Goal: Information Seeking & Learning: Check status

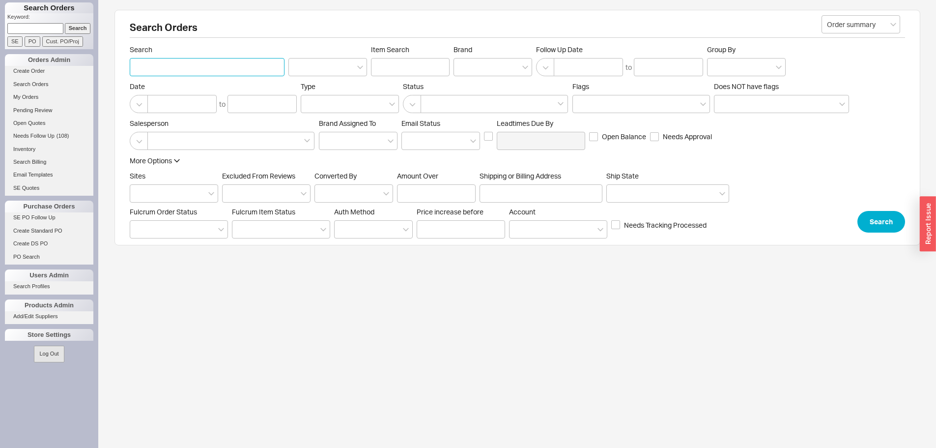
click at [214, 71] on input "Search" at bounding box center [207, 67] width 155 height 18
click at [180, 64] on input "Search" at bounding box center [207, 67] width 155 height 18
click at [187, 66] on input "Search" at bounding box center [207, 67] width 155 height 18
drag, startPoint x: 158, startPoint y: 68, endPoint x: 120, endPoint y: 68, distance: 38.3
click at [120, 68] on div "Search Orders Order summary Search wendee falconer Item Search Brand Follow Up …" at bounding box center [518, 127] width 806 height 235
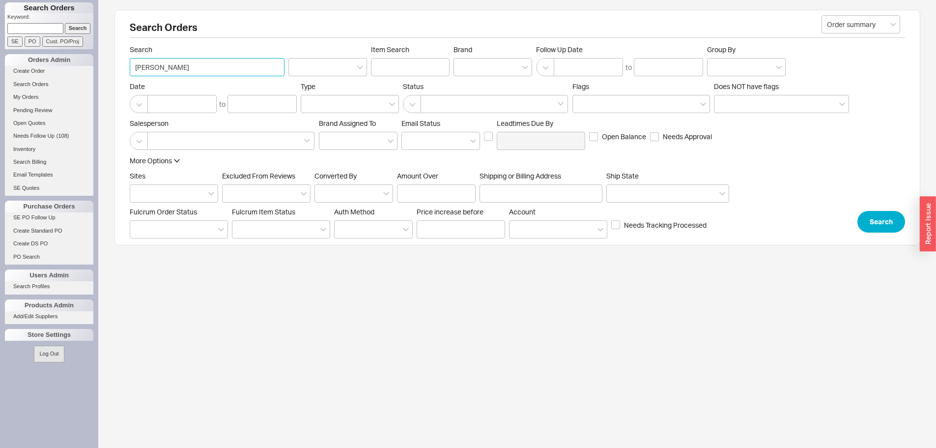
type input "falconer"
click button "Search" at bounding box center [882, 222] width 48 height 22
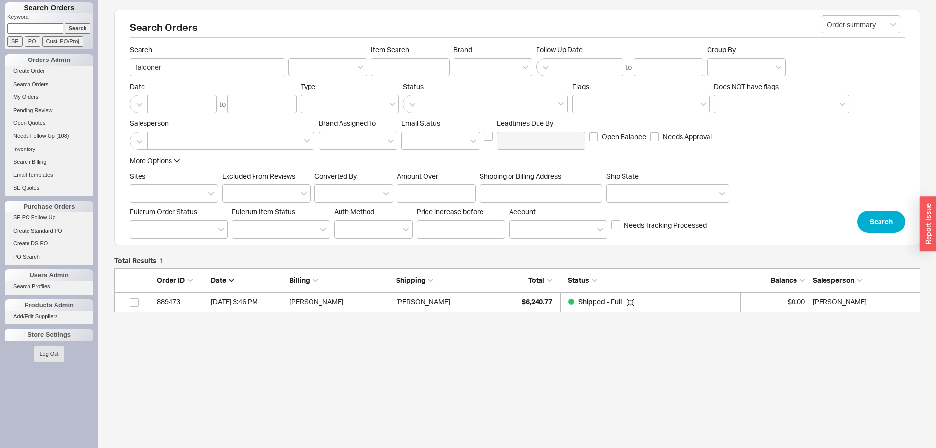
scroll to position [37, 799]
click at [451, 299] on div "Wendee Falconer" at bounding box center [447, 302] width 102 height 20
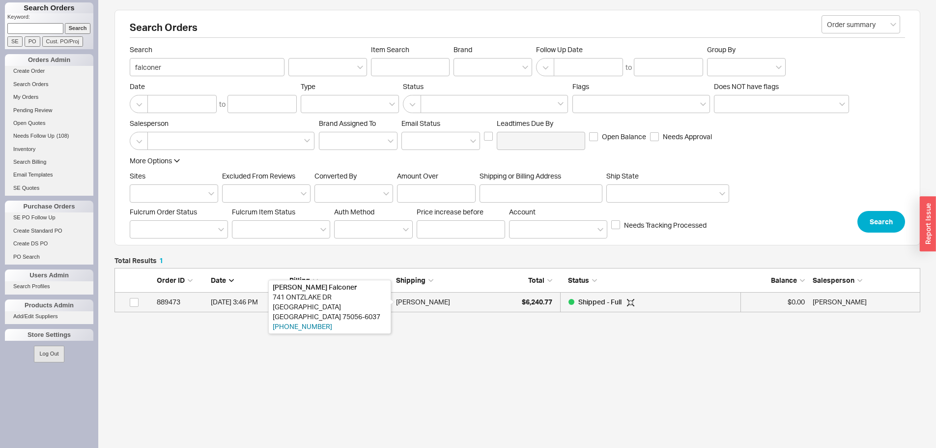
click at [442, 304] on div "Wendee Falconer" at bounding box center [423, 302] width 54 height 20
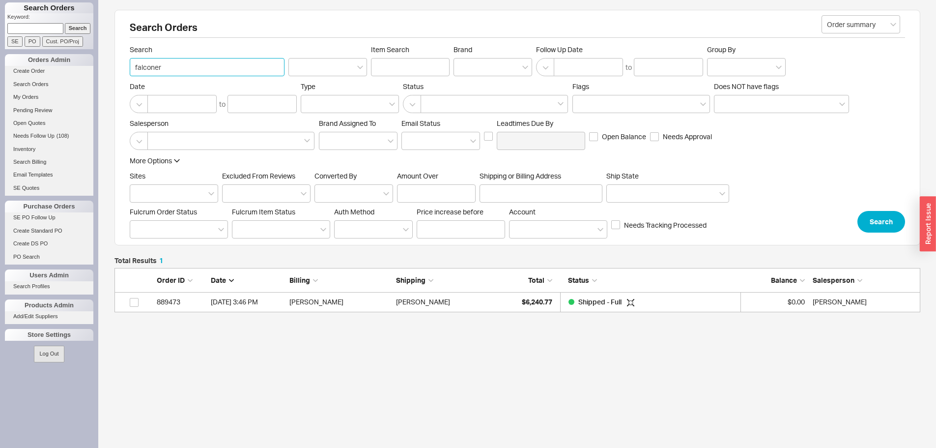
drag, startPoint x: 276, startPoint y: 69, endPoint x: 124, endPoint y: 66, distance: 151.4
click at [125, 66] on div "Search Orders Order summary Search falconer Item Search Brand Follow Up Date to…" at bounding box center [518, 127] width 806 height 235
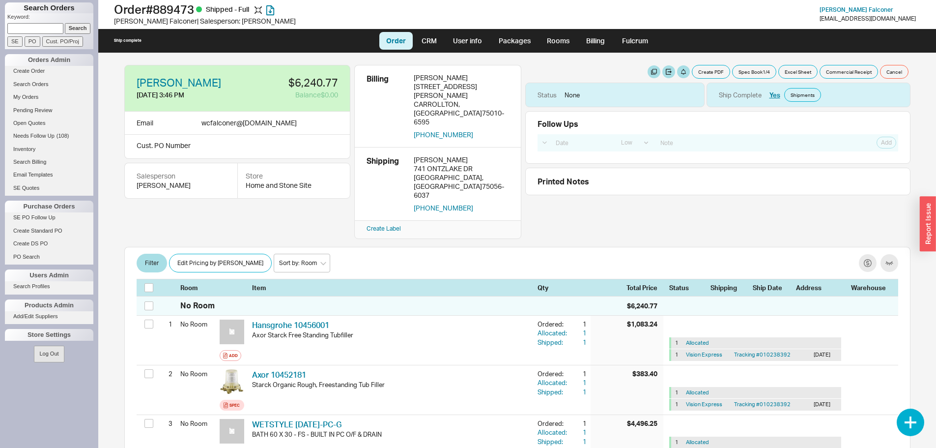
select select "LOW"
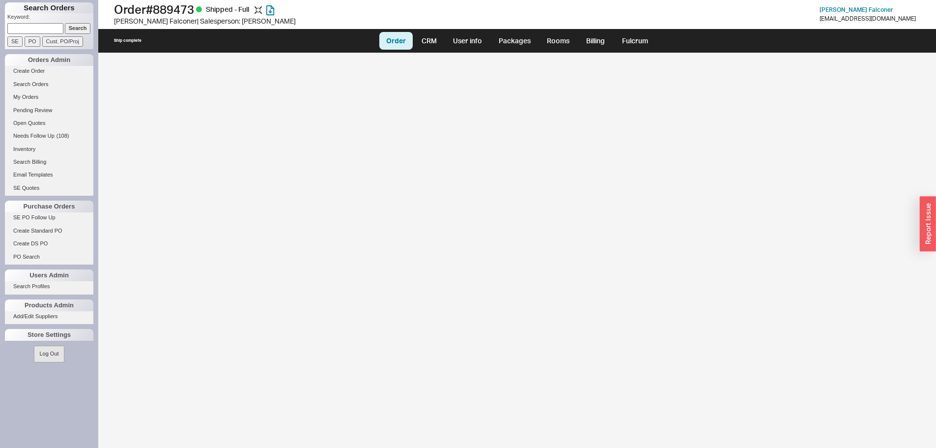
select select "LOW"
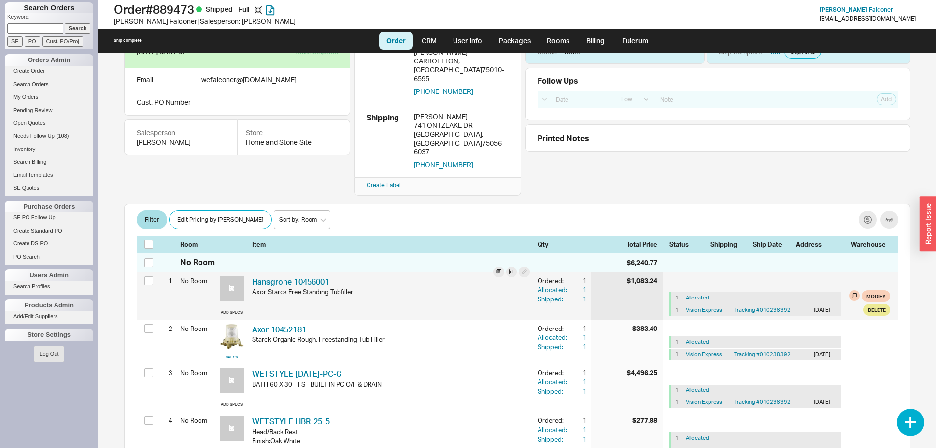
scroll to position [98, 0]
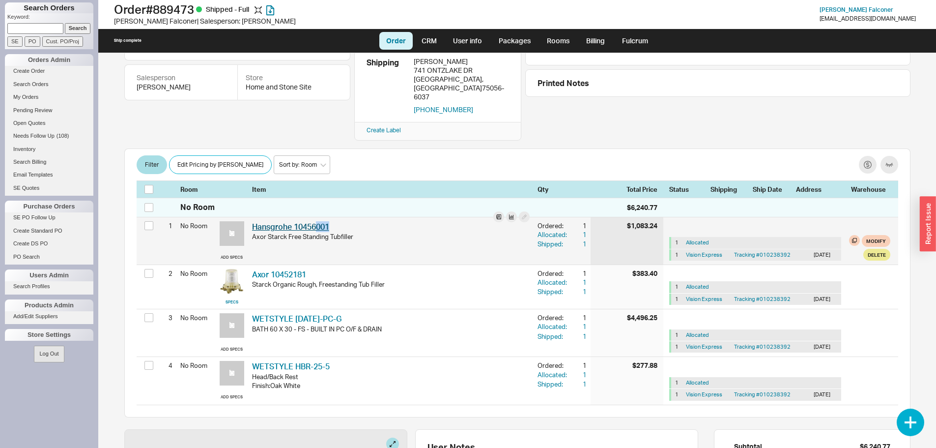
drag, startPoint x: 336, startPoint y: 198, endPoint x: 316, endPoint y: 198, distance: 20.7
click at [316, 221] on div "Hansgrohe 10456001 HGR 10456001" at bounding box center [391, 226] width 278 height 11
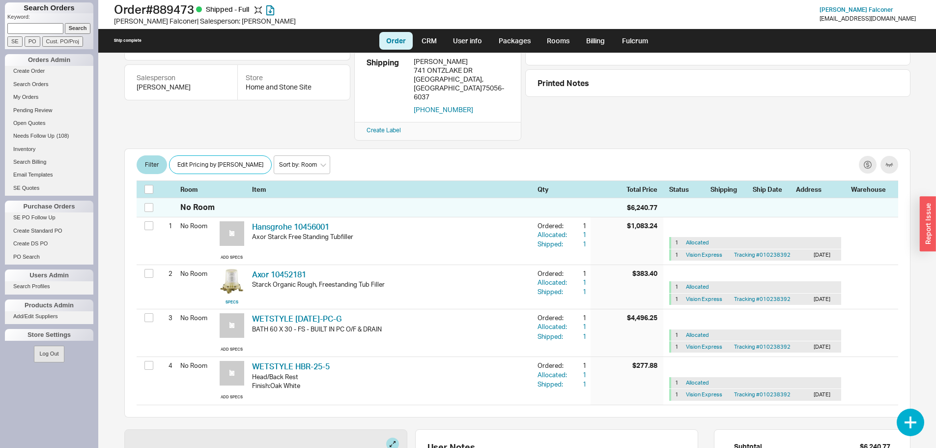
click at [429, 392] on div "Wendee Falconer 5/3/16 3:46 PM $6,240.77 Balance $0.00 Email wcfalconer @ sbcgl…" at bounding box center [518, 250] width 806 height 395
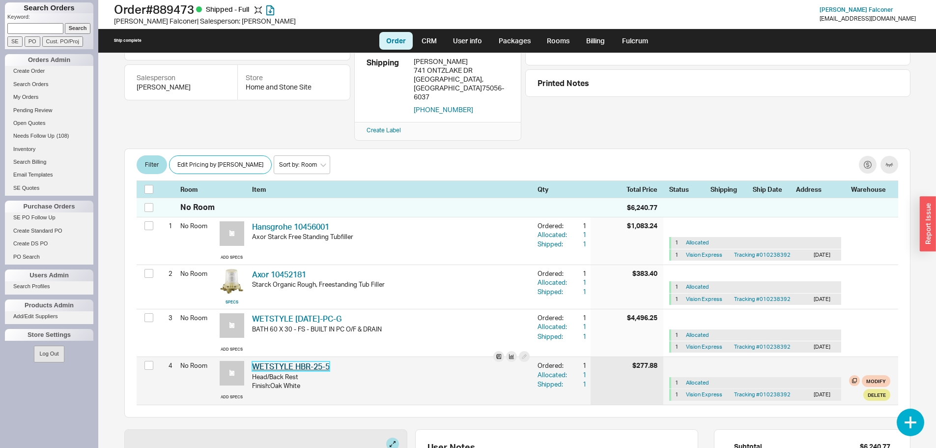
click at [300, 361] on link "WETSTYLE HBR-25-5" at bounding box center [291, 366] width 78 height 10
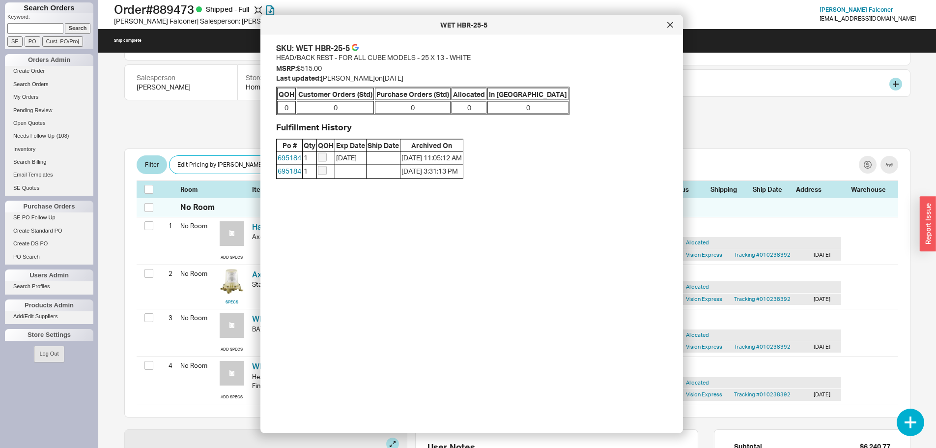
drag, startPoint x: 673, startPoint y: 23, endPoint x: 573, endPoint y: 89, distance: 120.0
click at [670, 24] on icon at bounding box center [671, 25] width 6 height 6
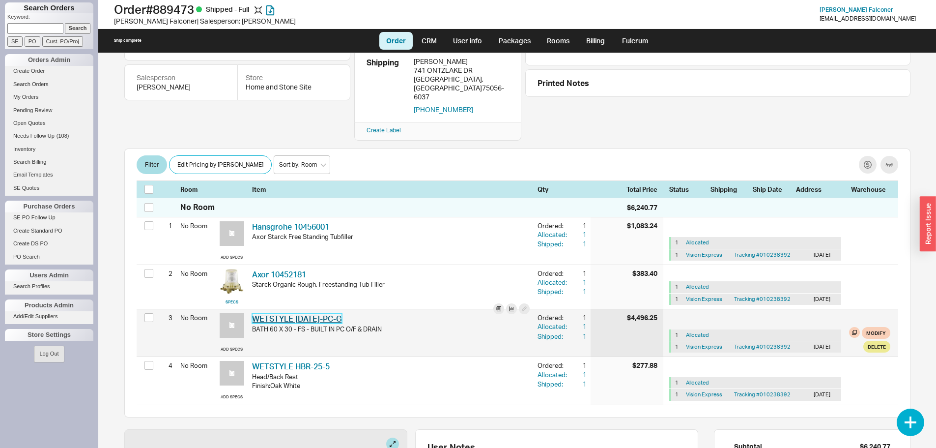
click at [302, 314] on link "WETSTYLE BC0801-PC-G" at bounding box center [297, 319] width 90 height 10
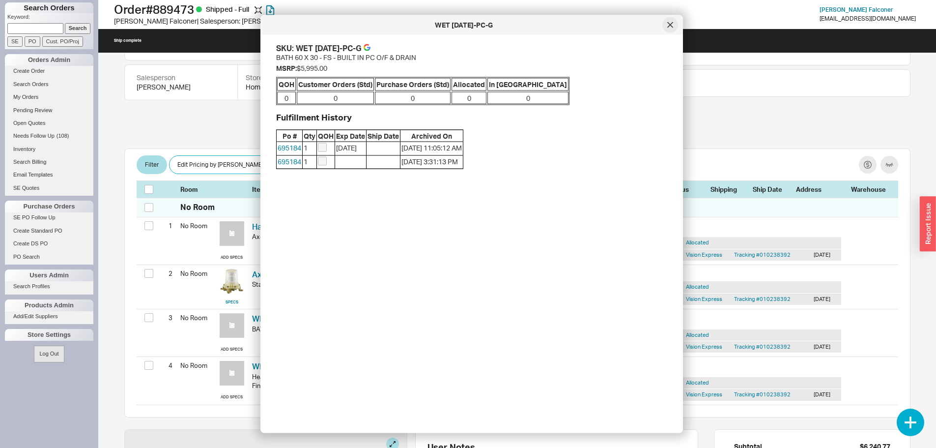
click at [672, 23] on icon at bounding box center [671, 25] width 6 height 6
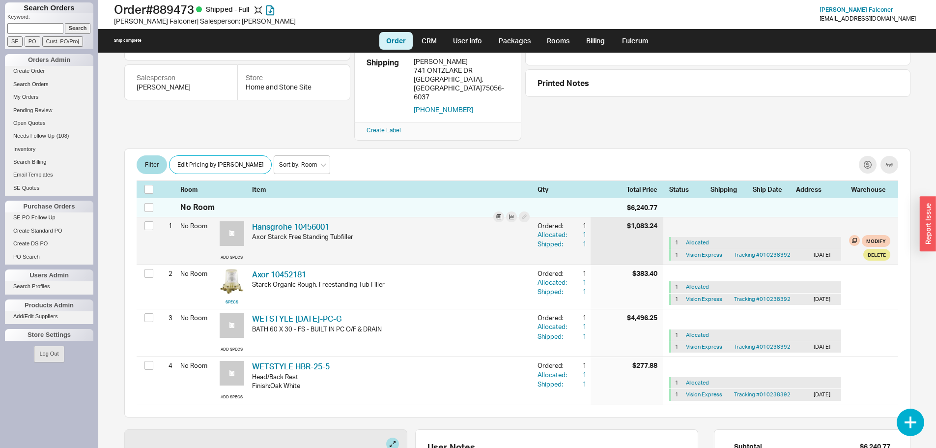
click at [273, 217] on div "Hansgrohe 10456001 HGR 10456001 Axor Starck Free Standing Tubfiller" at bounding box center [391, 240] width 286 height 47
click at [278, 222] on link "Hansgrohe 10456001" at bounding box center [290, 227] width 77 height 10
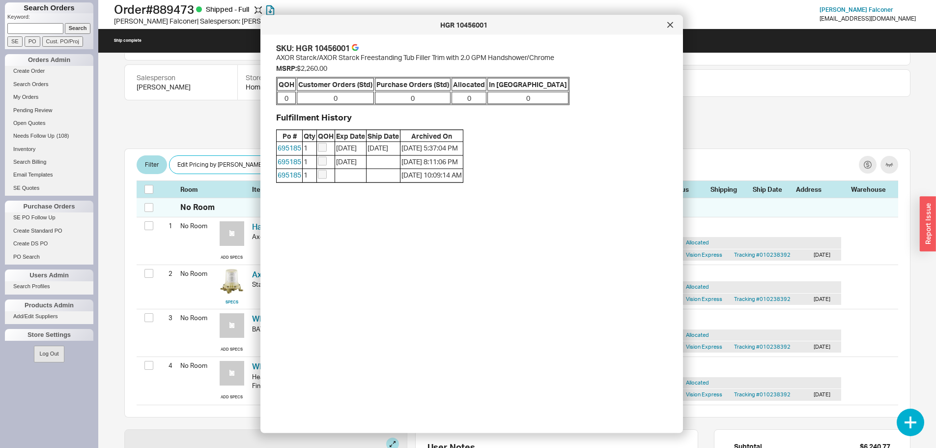
drag, startPoint x: 669, startPoint y: 28, endPoint x: 660, endPoint y: 41, distance: 16.2
click at [669, 28] on div at bounding box center [671, 25] width 16 height 16
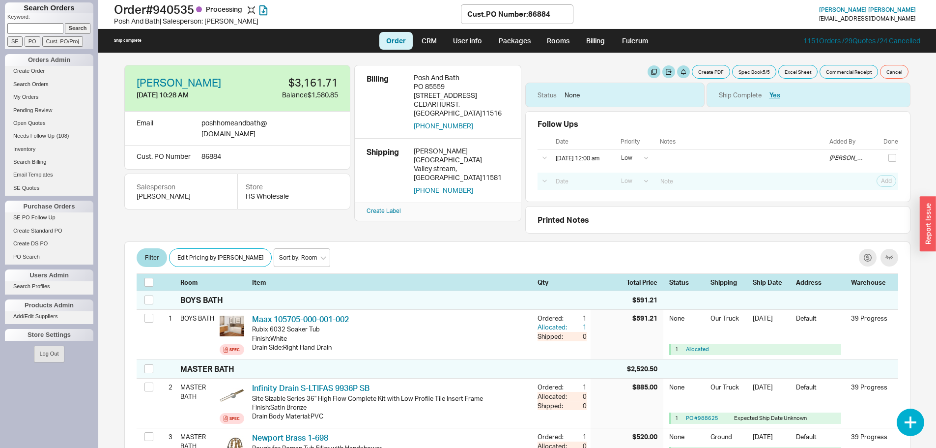
select select "LOW"
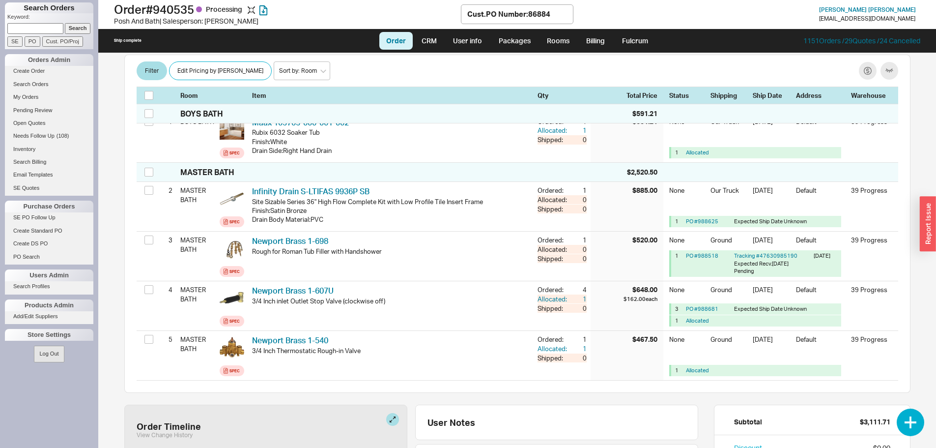
paste input "935346"
type input "935346"
click at [72, 40] on input "Cust. PO/Proj" at bounding box center [62, 41] width 41 height 10
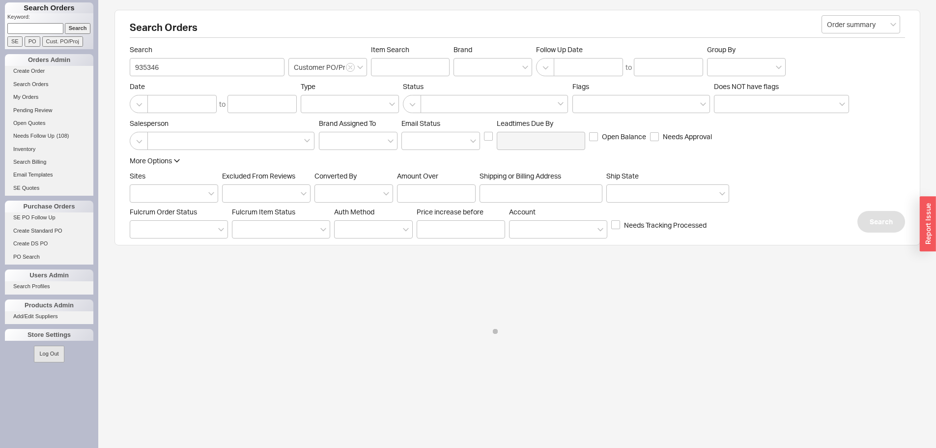
paste input "935346"
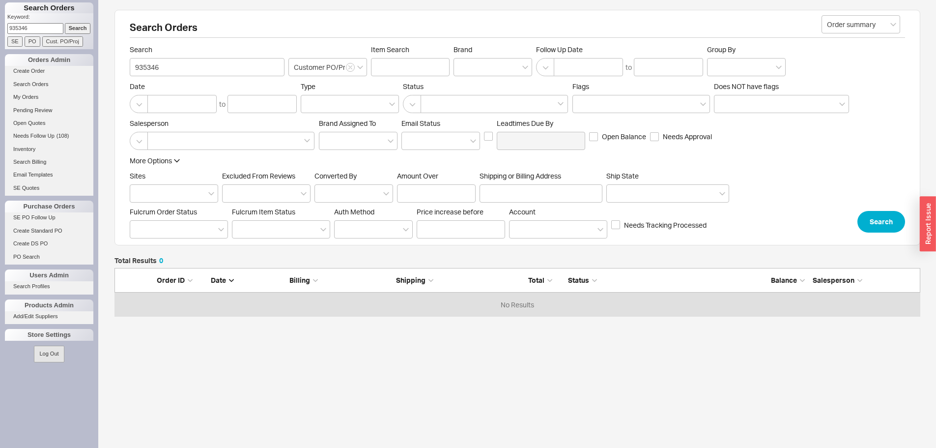
scroll to position [41, 799]
type input "935346"
click at [69, 24] on input "Search" at bounding box center [78, 28] width 26 height 10
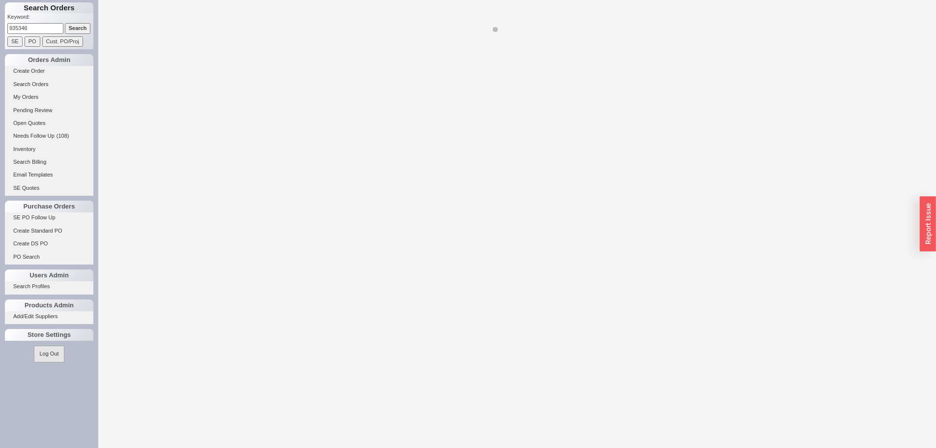
select select "LOW"
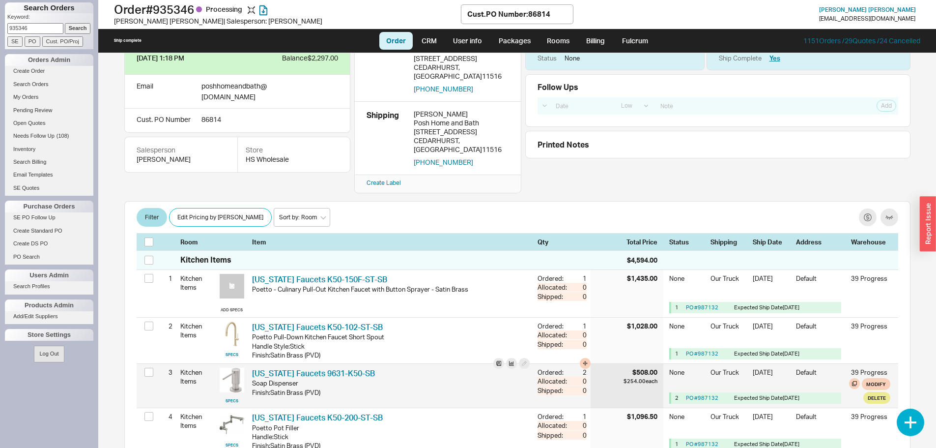
scroll to position [147, 0]
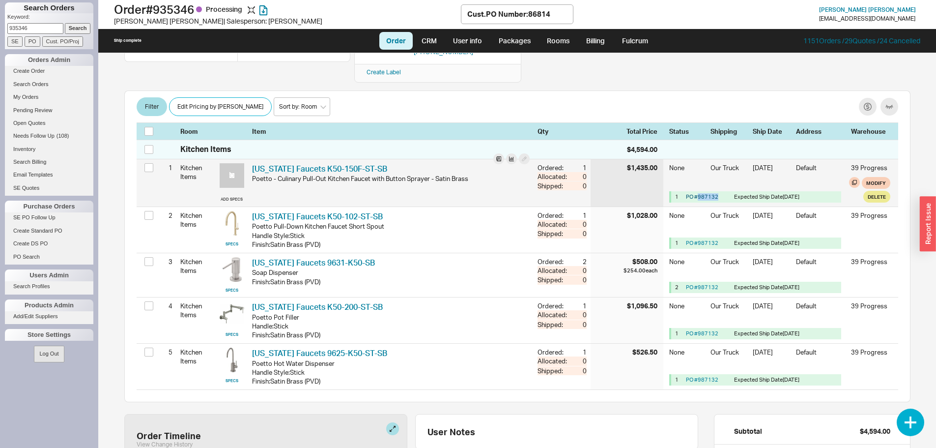
drag, startPoint x: 714, startPoint y: 179, endPoint x: 691, endPoint y: 177, distance: 23.2
click at [691, 193] on div "PO # 987132" at bounding box center [708, 196] width 44 height 7
copy link "987132"
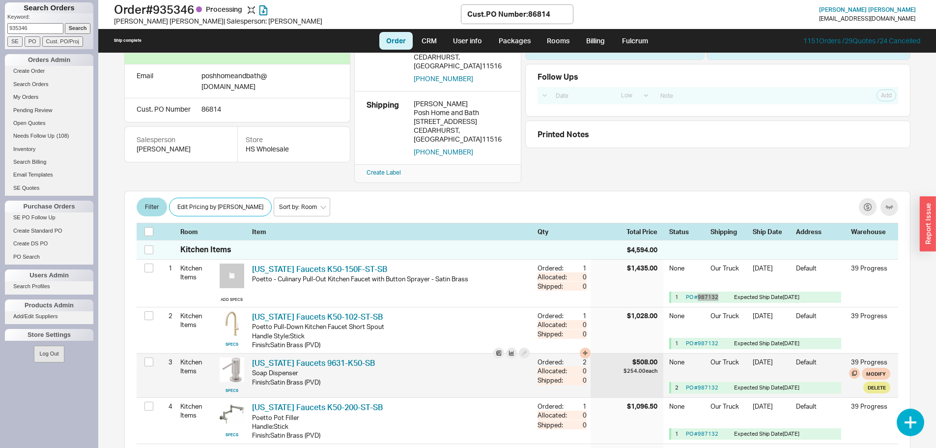
scroll to position [0, 0]
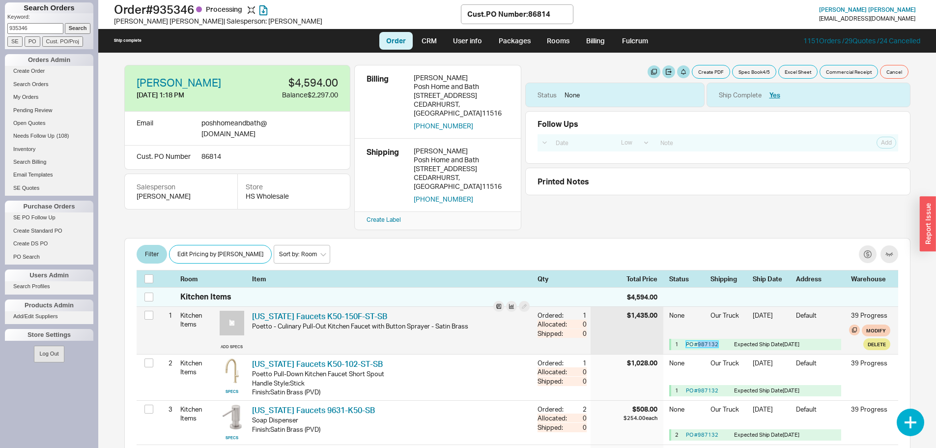
click at [701, 341] on link "PO # 987132" at bounding box center [702, 344] width 32 height 7
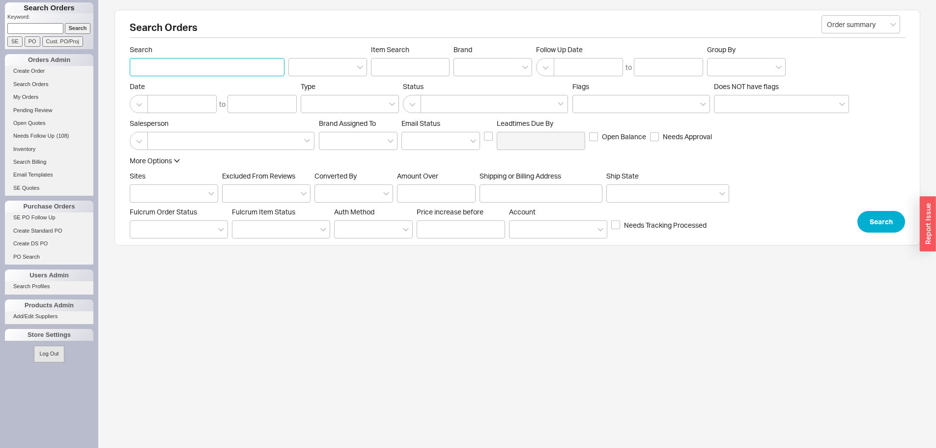
click at [188, 70] on input "Search" at bounding box center [207, 67] width 155 height 18
paste input "988673"
type input "988673"
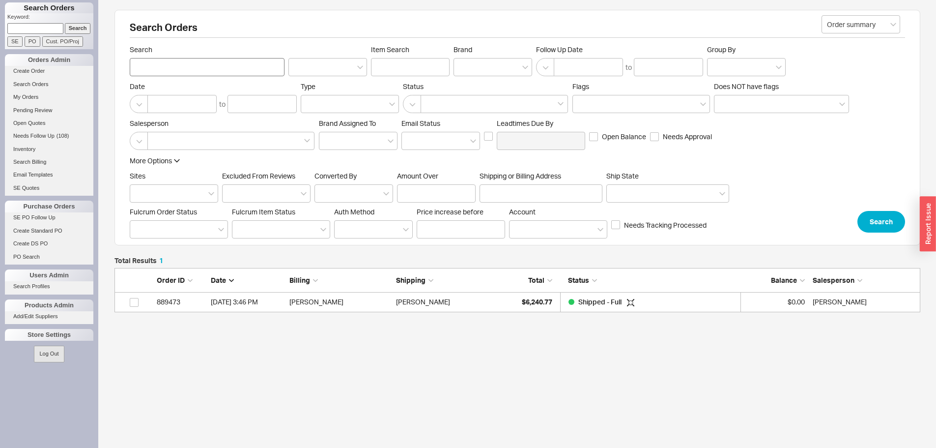
scroll to position [37, 799]
type input "[PERSON_NAME]"
click button "Search" at bounding box center [882, 222] width 48 height 22
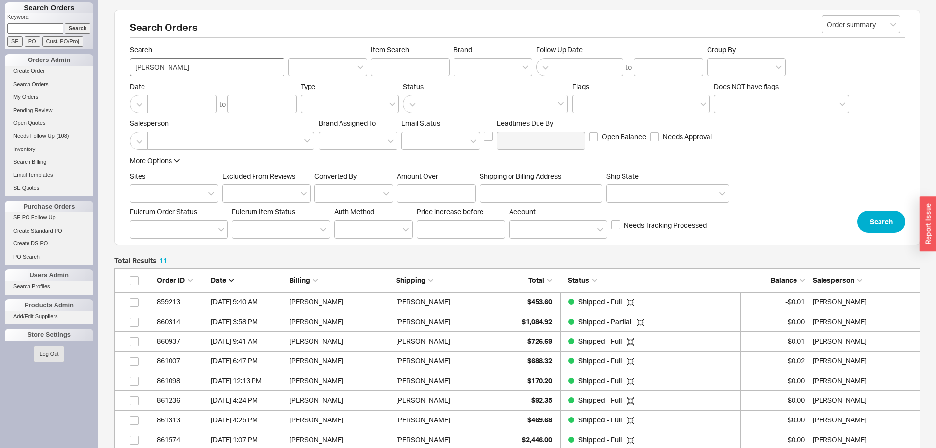
scroll to position [233, 799]
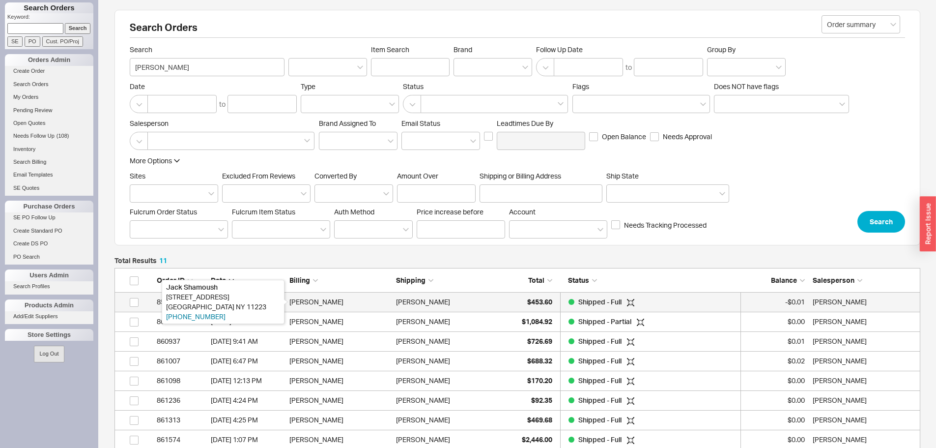
click at [381, 308] on div "[PERSON_NAME]" at bounding box center [341, 302] width 102 height 20
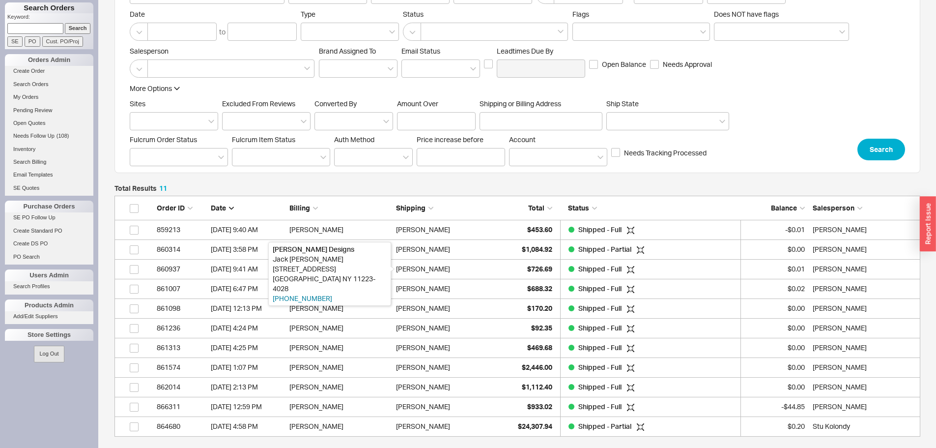
scroll to position [98, 0]
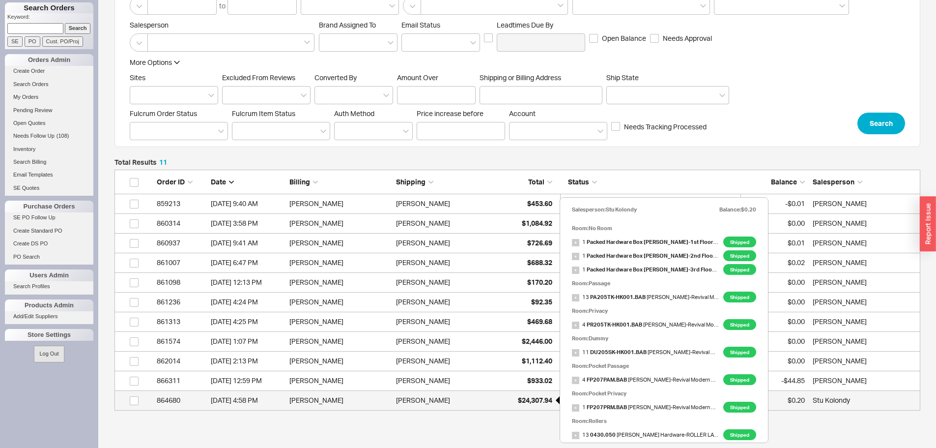
click at [532, 396] on span "$24,307.94" at bounding box center [535, 400] width 34 height 8
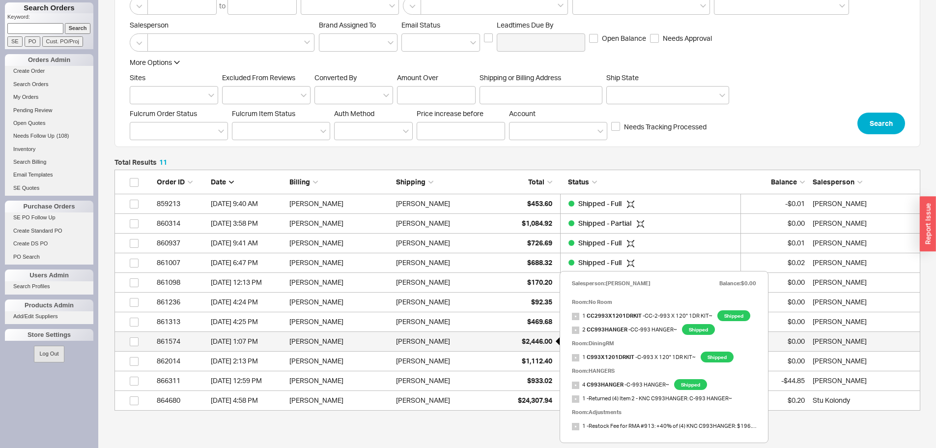
click at [539, 343] on span "$2,446.00" at bounding box center [537, 341] width 30 height 8
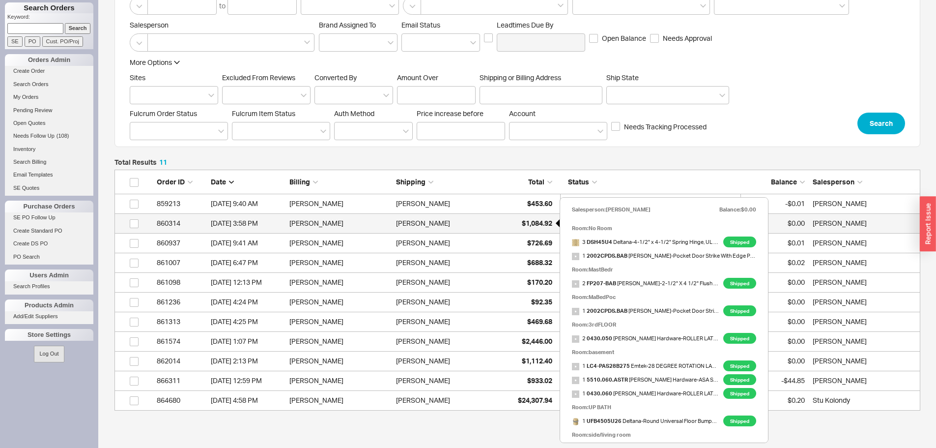
click at [534, 222] on span "$1,084.92" at bounding box center [537, 223] width 30 height 8
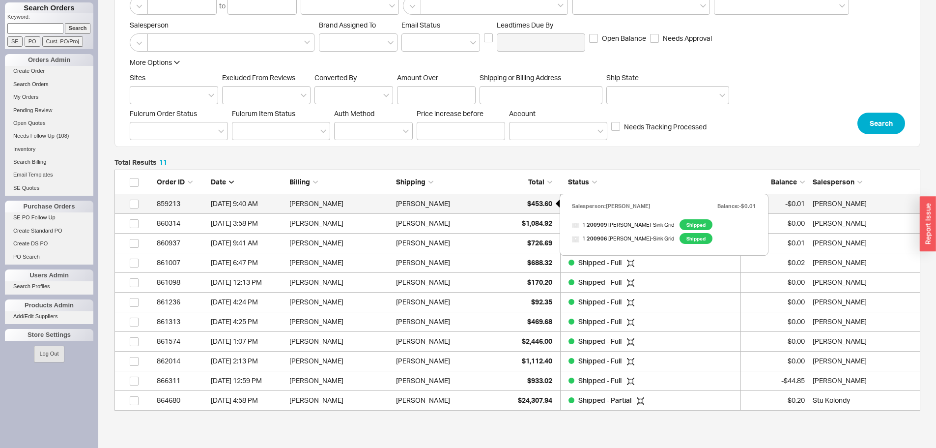
click at [539, 201] on span "$453.60" at bounding box center [539, 203] width 25 height 8
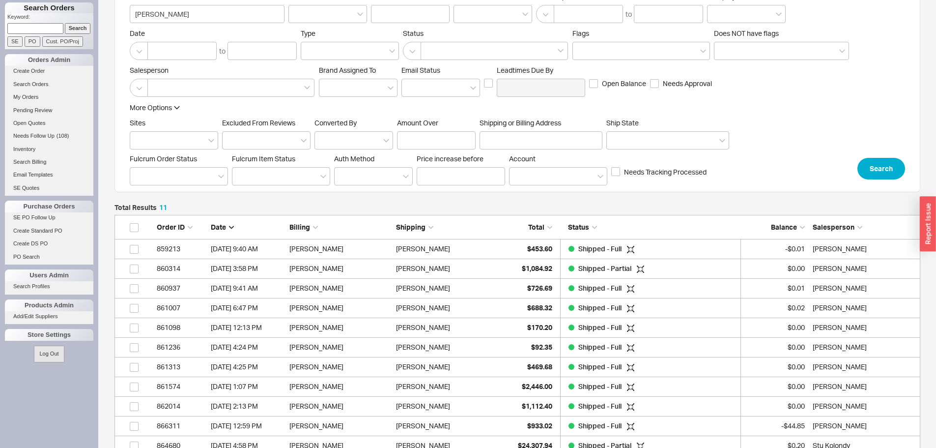
scroll to position [0, 0]
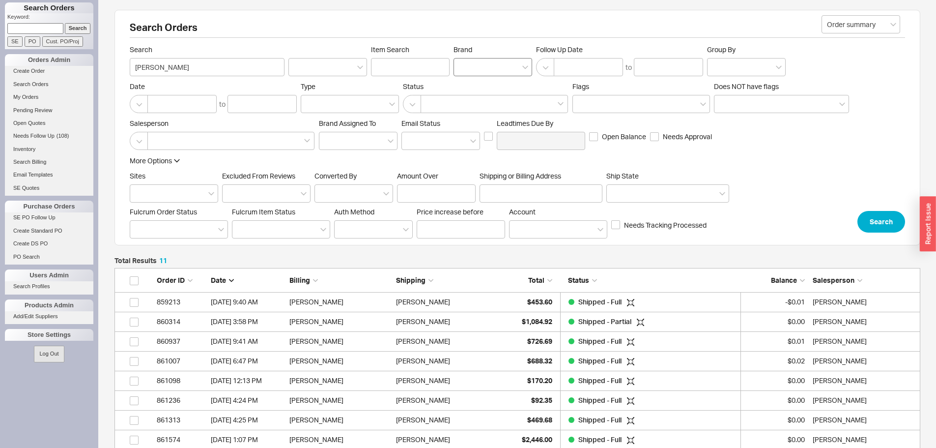
click at [518, 70] on div at bounding box center [493, 67] width 79 height 18
click at [466, 70] on input "Brand" at bounding box center [462, 66] width 7 height 11
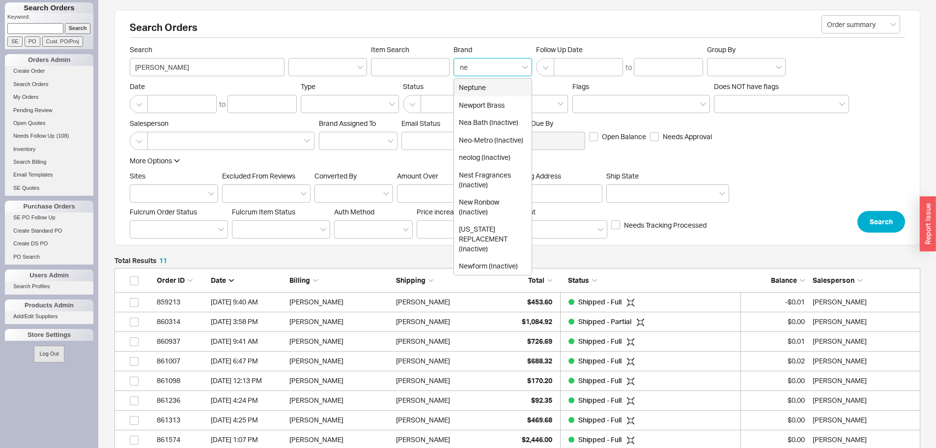
type input "new"
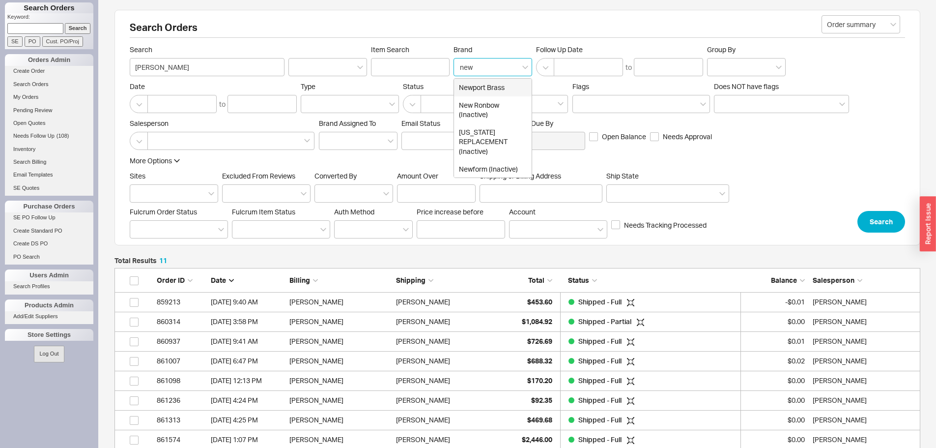
click at [483, 83] on div "Newport Brass" at bounding box center [493, 88] width 78 height 18
type input "Brand"
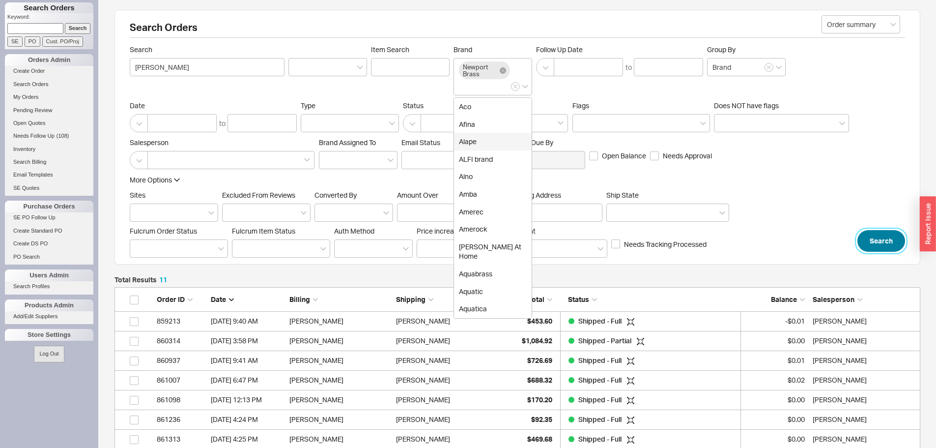
click at [877, 246] on button "Search" at bounding box center [882, 241] width 48 height 22
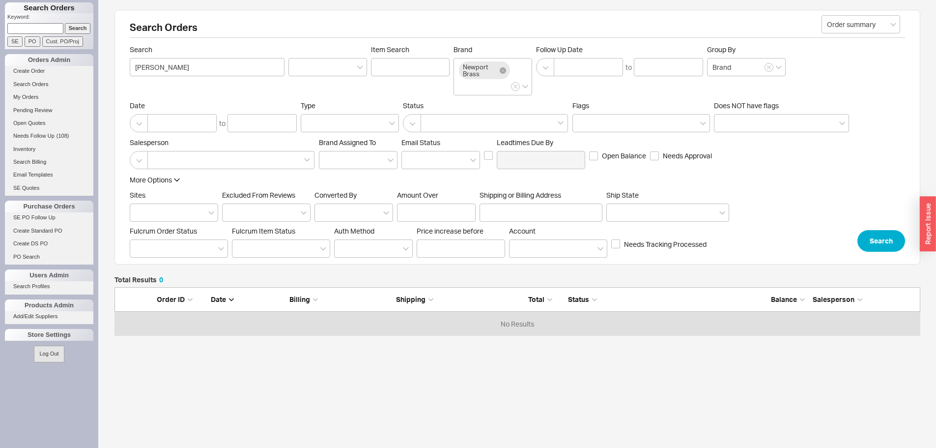
scroll to position [41, 799]
click at [504, 71] on icon at bounding box center [503, 70] width 6 height 6
click at [466, 81] on input "Brand Newport Brass" at bounding box center [462, 86] width 7 height 11
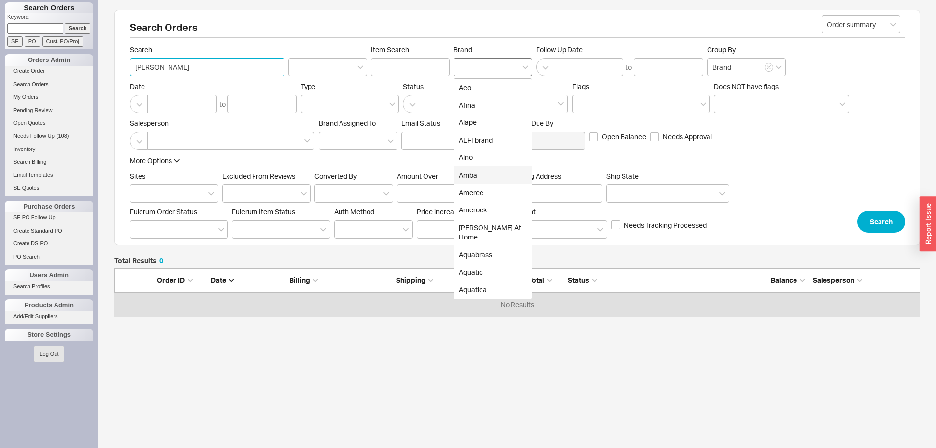
drag, startPoint x: 148, startPoint y: 64, endPoint x: 109, endPoint y: 63, distance: 39.8
click at [110, 65] on div "Search Orders Order summary Search jack shamosh Item Search Brand Aco Afina Ala…" at bounding box center [517, 215] width 838 height 430
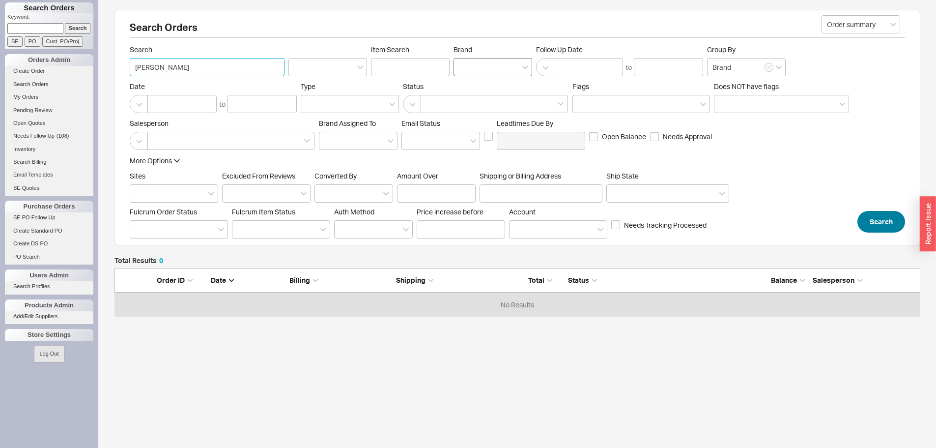
type input "shamosh"
click at [879, 216] on button "Search" at bounding box center [882, 222] width 48 height 22
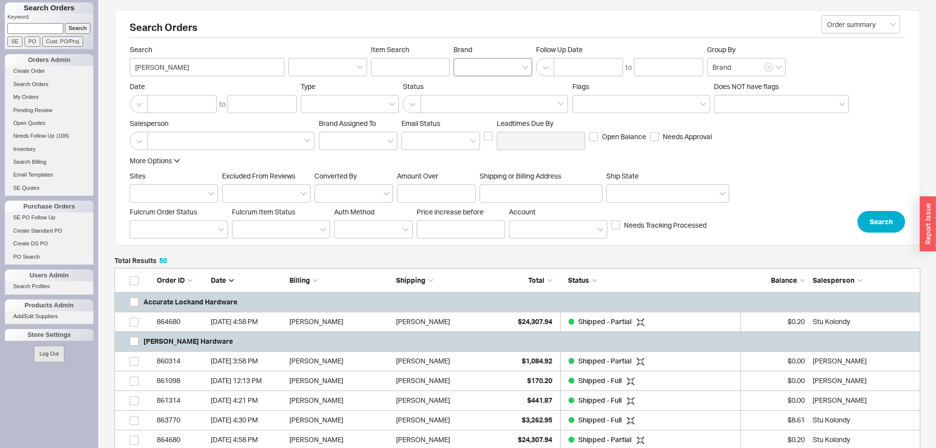
click at [506, 70] on div at bounding box center [493, 67] width 79 height 18
click at [466, 70] on input "Brand" at bounding box center [462, 66] width 7 height 11
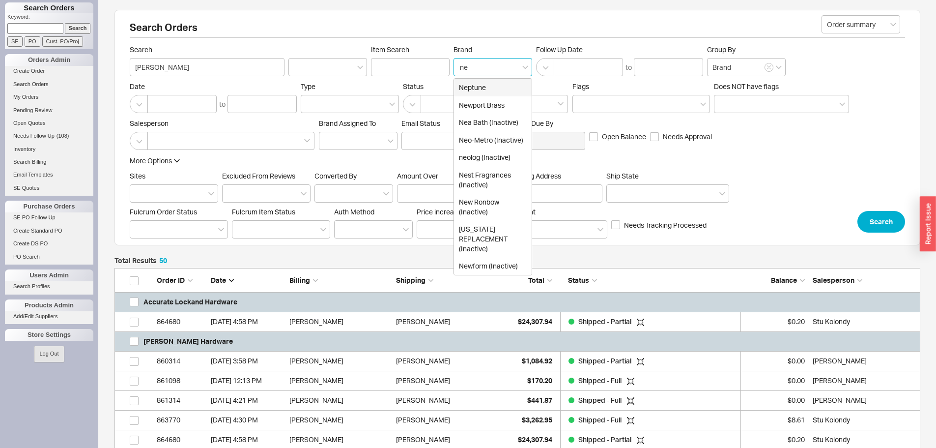
type input "new"
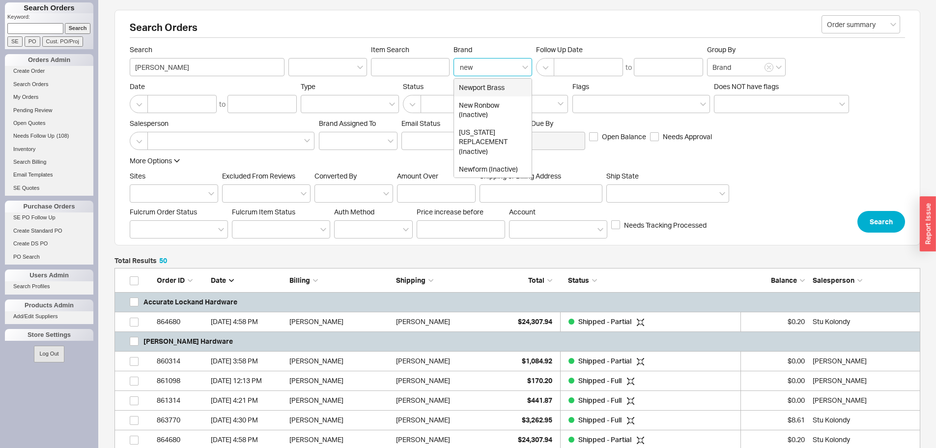
click at [505, 86] on div "Newport Brass" at bounding box center [493, 88] width 78 height 18
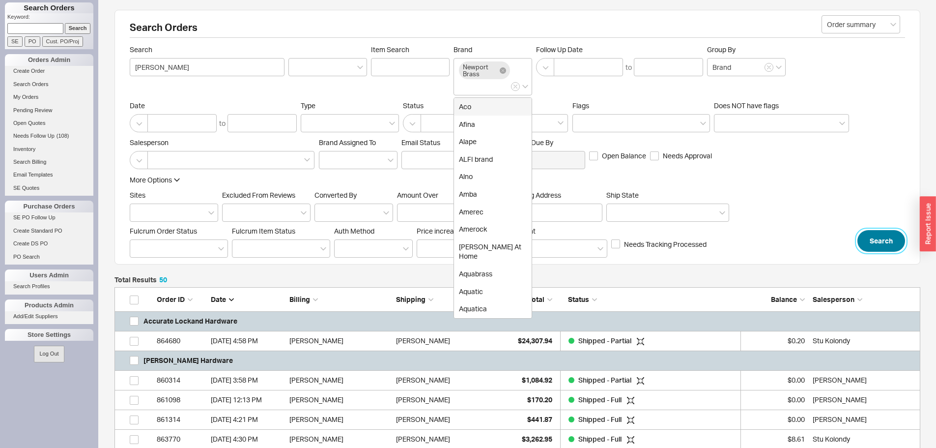
click at [875, 246] on button "Search" at bounding box center [882, 241] width 48 height 22
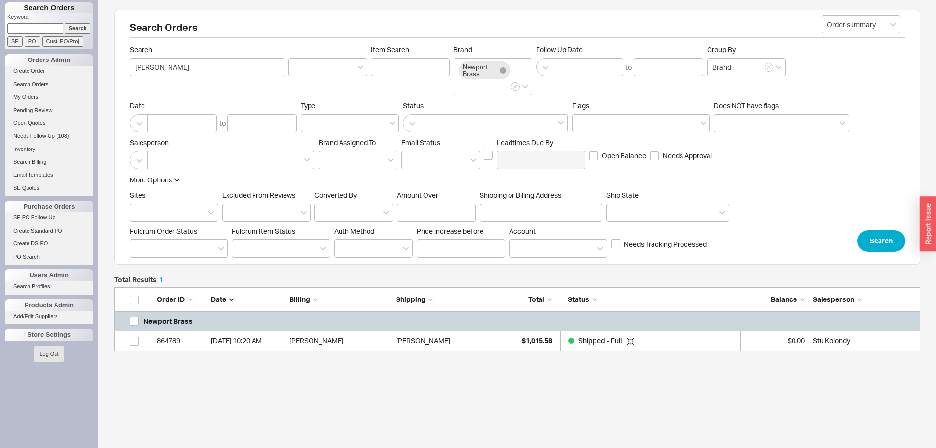
scroll to position [8, 8]
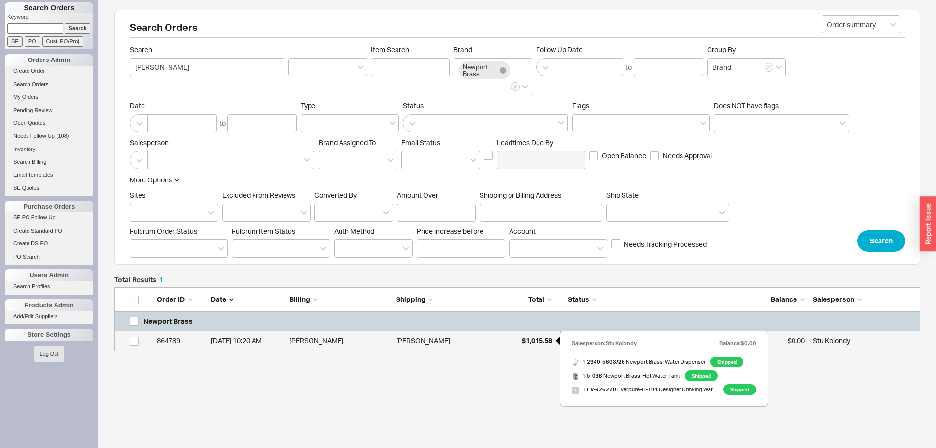
click at [531, 335] on div "$1,015.58" at bounding box center [527, 341] width 49 height 20
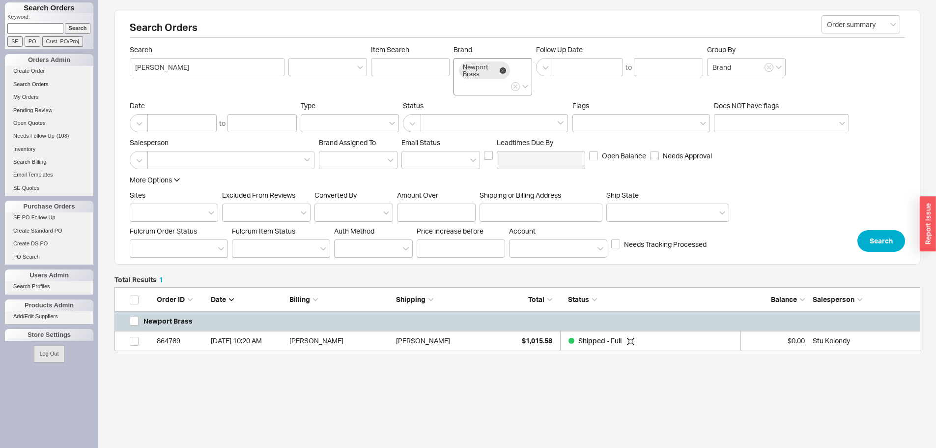
click at [505, 72] on icon at bounding box center [503, 70] width 6 height 6
click at [466, 81] on input "Brand Newport Brass" at bounding box center [462, 86] width 7 height 11
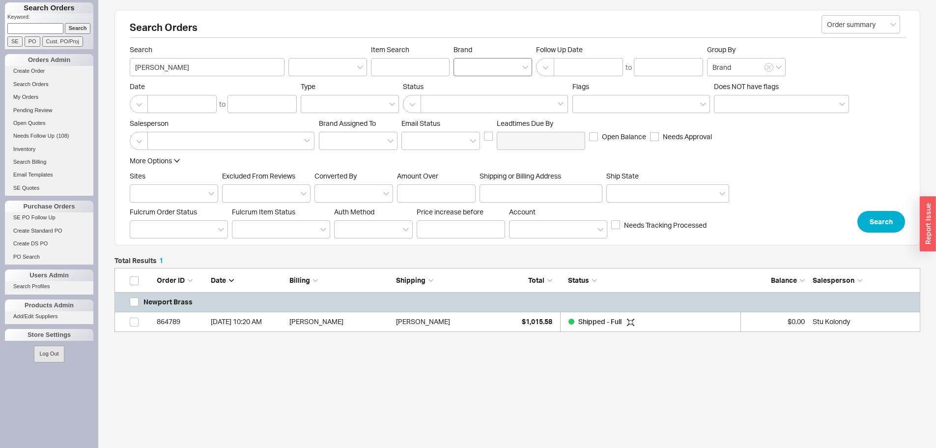
click at [435, 332] on div "Total Results 1 Order ID Date Billing Shipping Total Status Balance Salesperson…" at bounding box center [518, 346] width 806 height 178
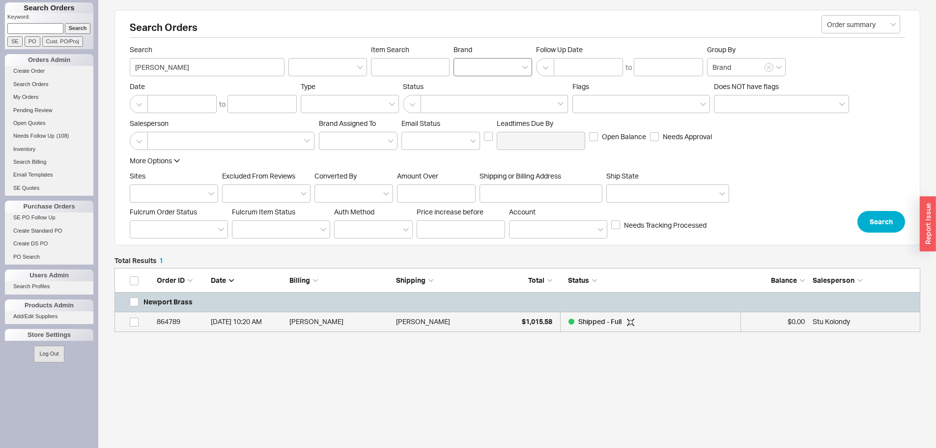
click at [431, 321] on div "[PERSON_NAME]" at bounding box center [447, 322] width 102 height 20
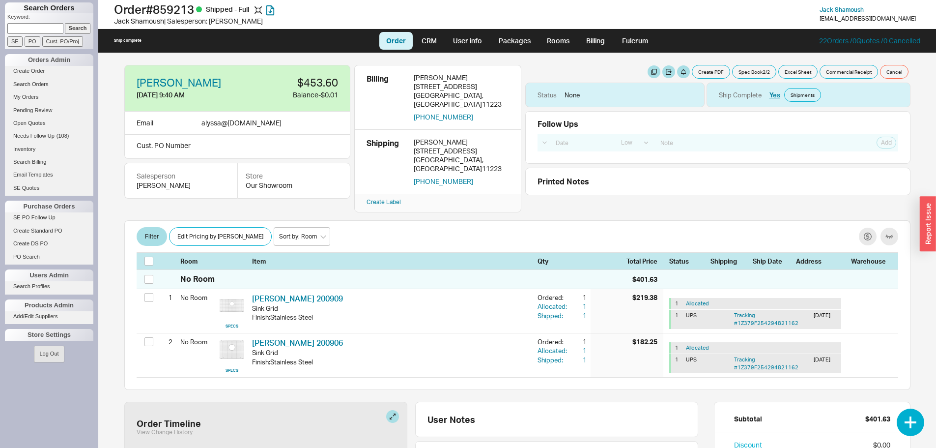
select select "LOW"
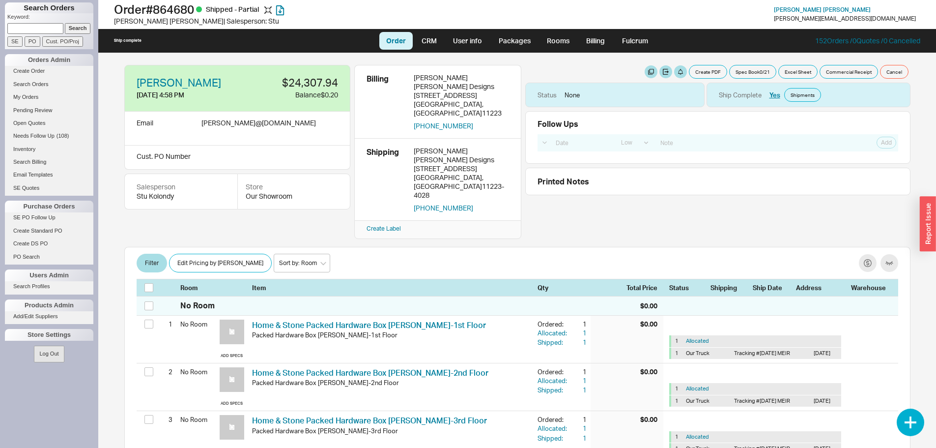
select select "LOW"
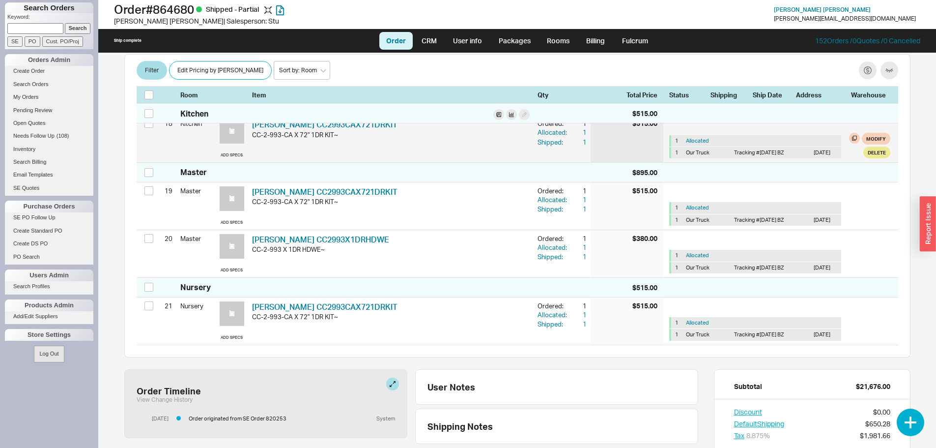
scroll to position [1327, 0]
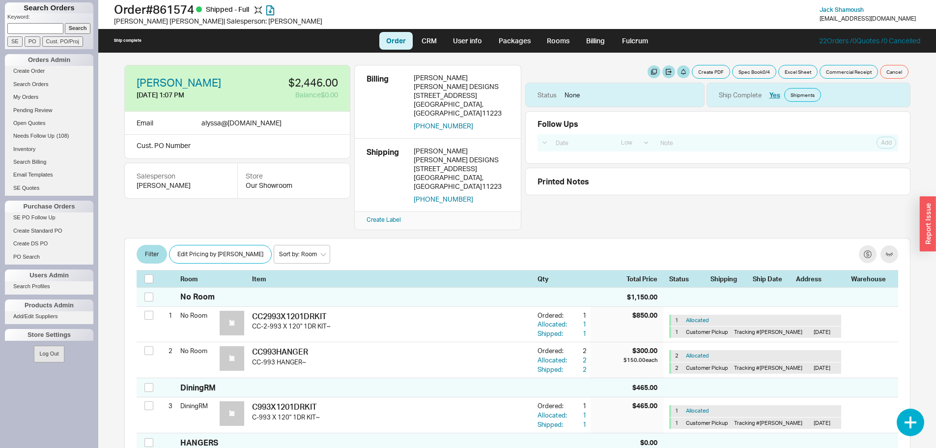
select select "LOW"
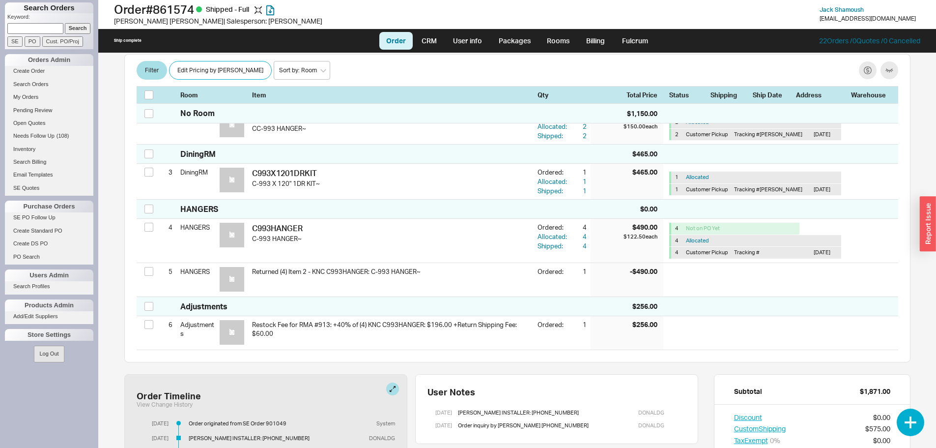
scroll to position [246, 0]
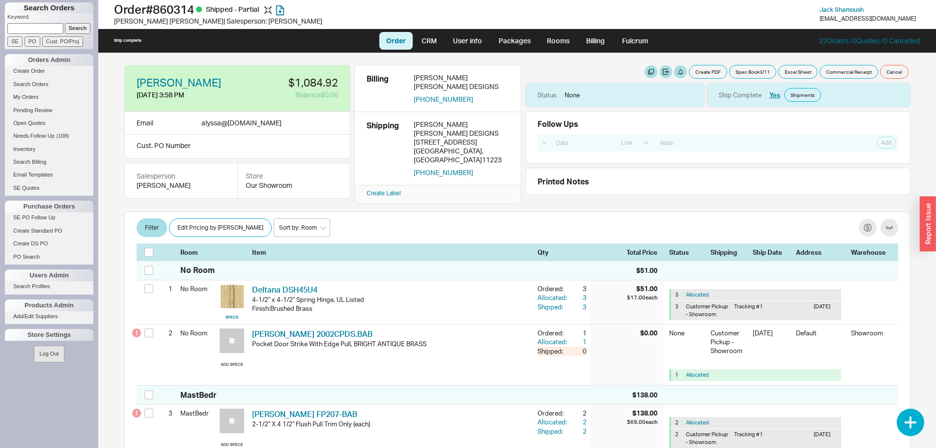
select select "LOW"
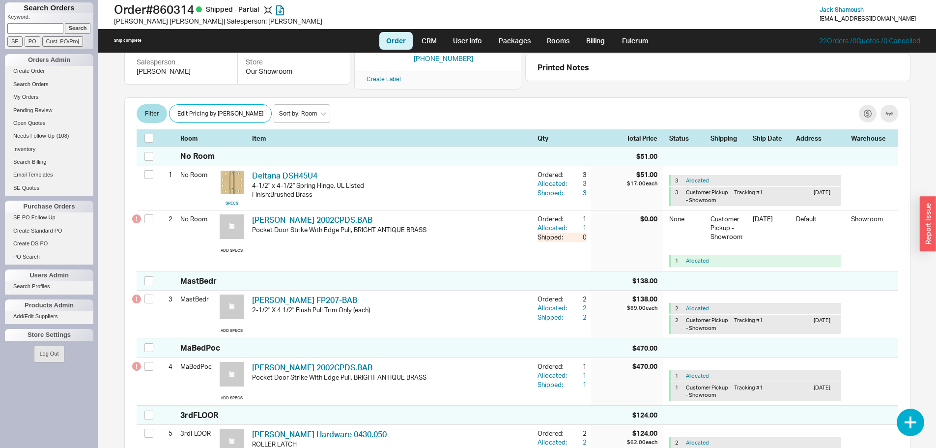
scroll to position [98, 0]
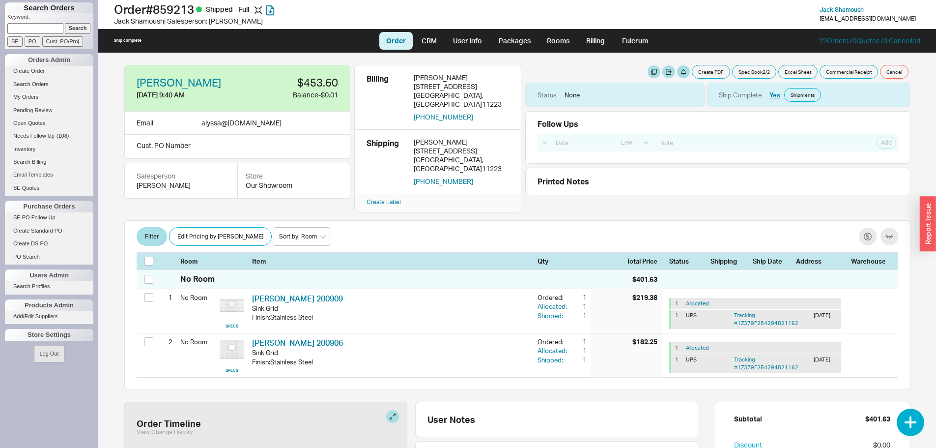
select select "LOW"
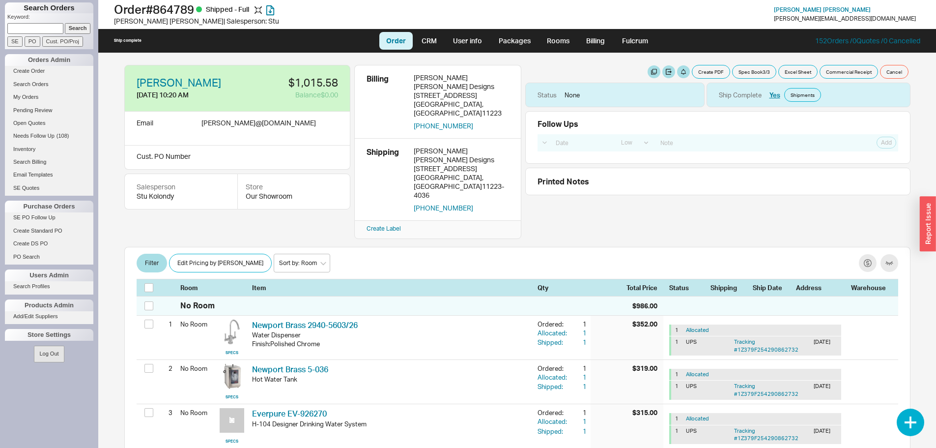
select select "LOW"
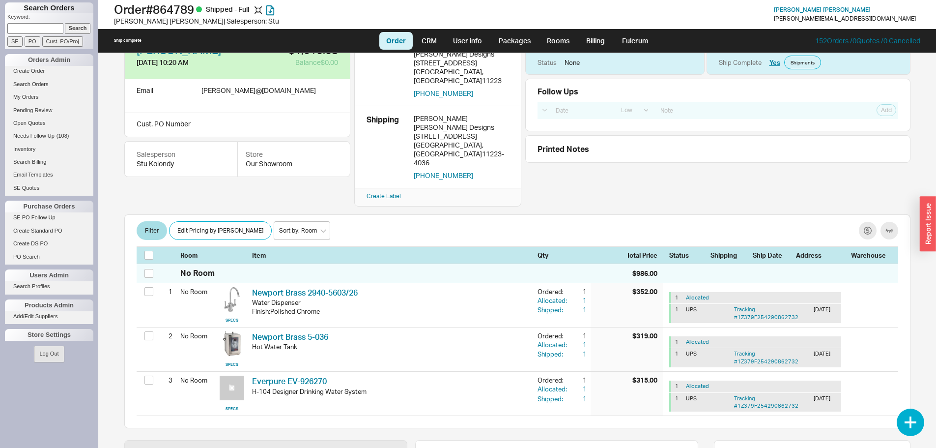
scroll to position [49, 0]
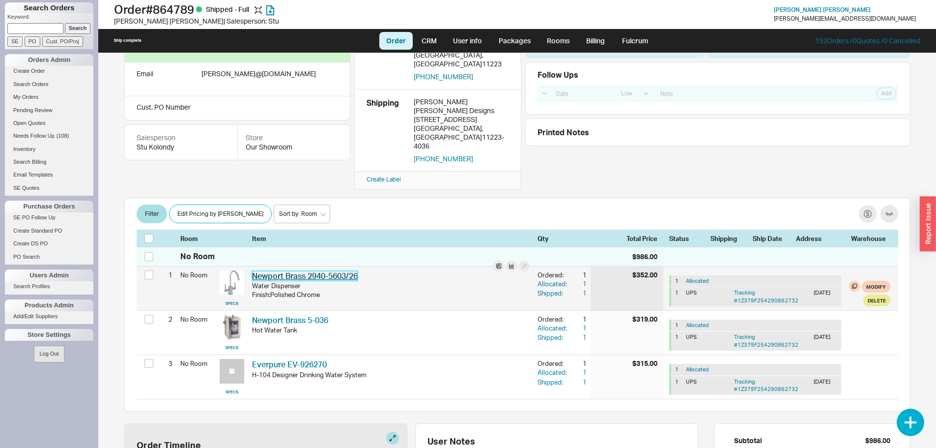
click at [356, 271] on link "Newport Brass 2940-5603/26" at bounding box center [305, 276] width 106 height 10
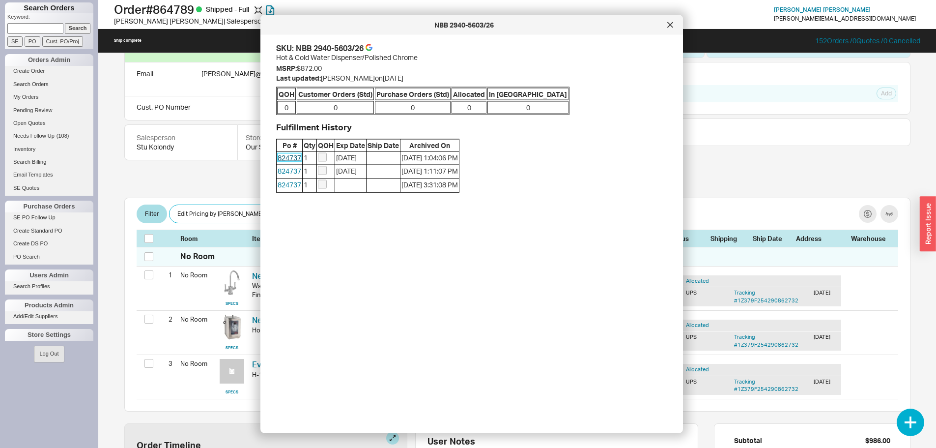
click at [289, 159] on link "824737" at bounding box center [290, 157] width 24 height 8
click at [672, 28] on icon at bounding box center [671, 25] width 6 height 6
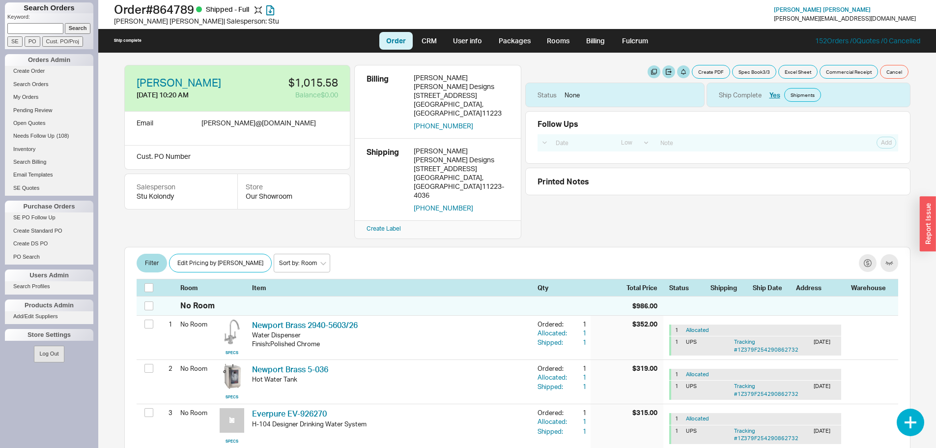
select select "LOW"
drag, startPoint x: 115, startPoint y: 9, endPoint x: 196, endPoint y: 11, distance: 81.1
click at [202, 12] on h1 "Order # 864789 Shipped - Full" at bounding box center [292, 9] width 357 height 14
copy h1 "Order # 864789"
